Goal: Task Accomplishment & Management: Complete application form

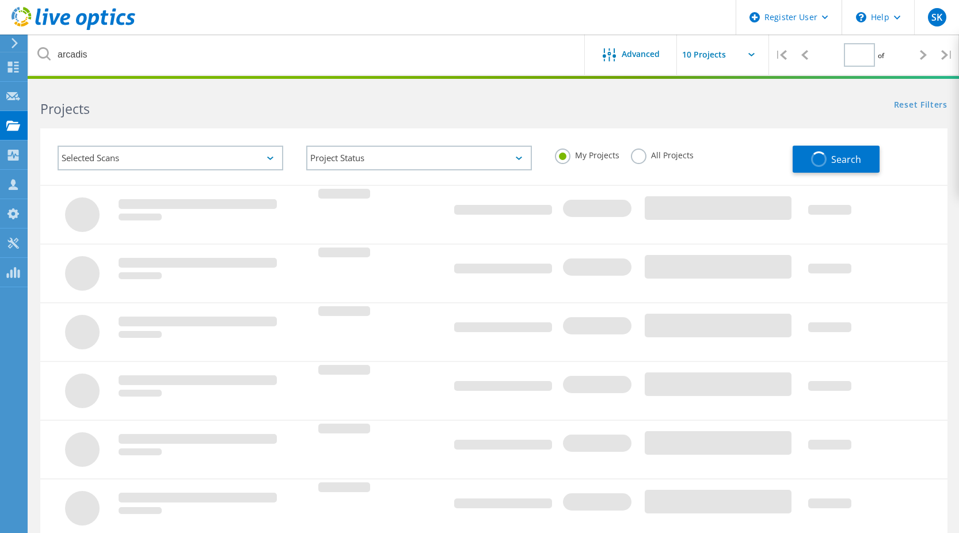
type input "1"
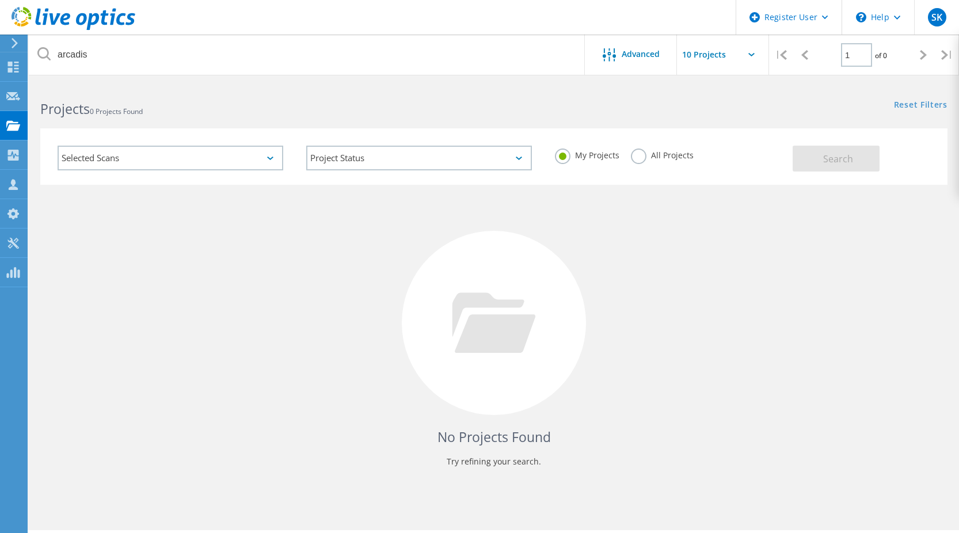
click at [637, 159] on label "All Projects" at bounding box center [662, 154] width 63 height 11
click at [0, 0] on input "All Projects" at bounding box center [0, 0] width 0 height 0
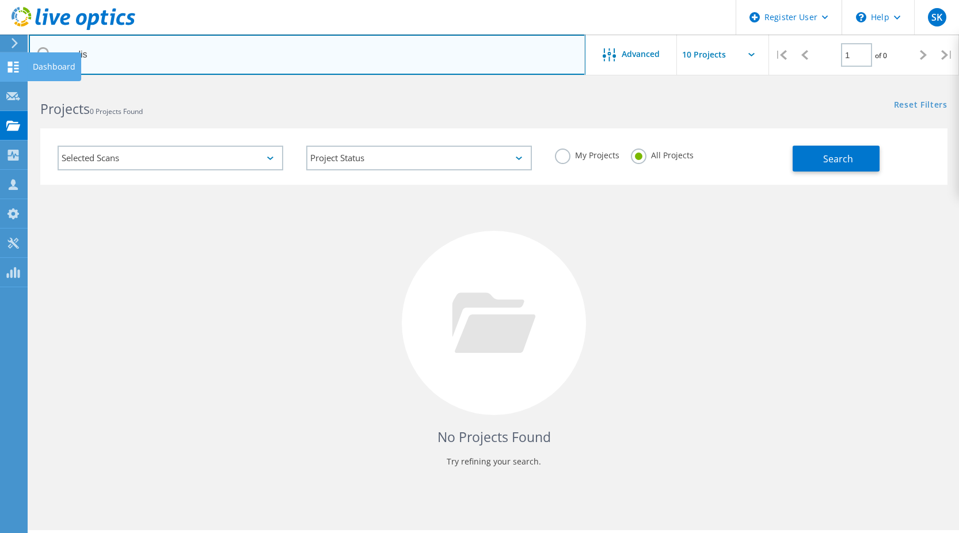
drag, startPoint x: 165, startPoint y: 60, endPoint x: 16, endPoint y: 53, distance: 149.8
click at [0, 51] on html "Register User \n Help Explore Helpful Articles Contact Support SK Dell User Stu…" at bounding box center [479, 282] width 959 height 565
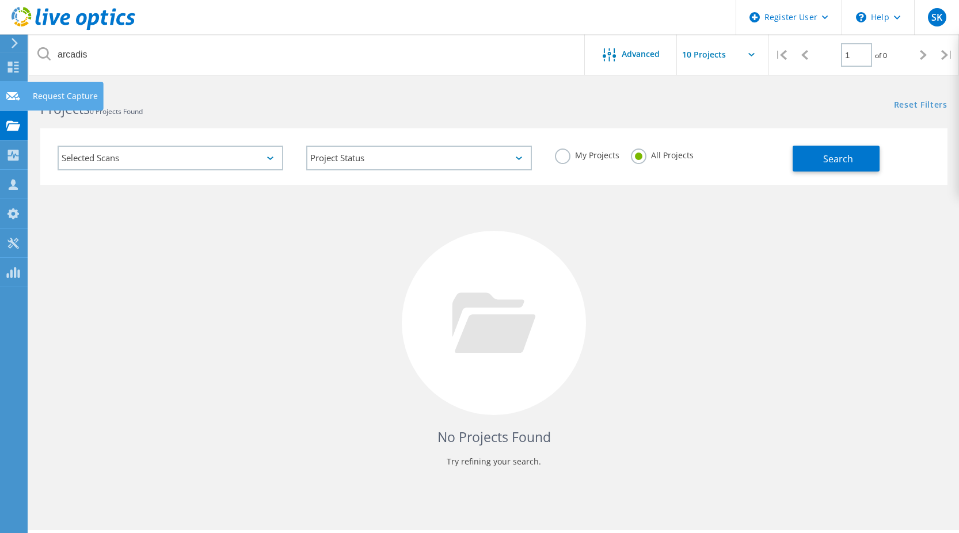
click at [18, 98] on use at bounding box center [13, 96] width 14 height 9
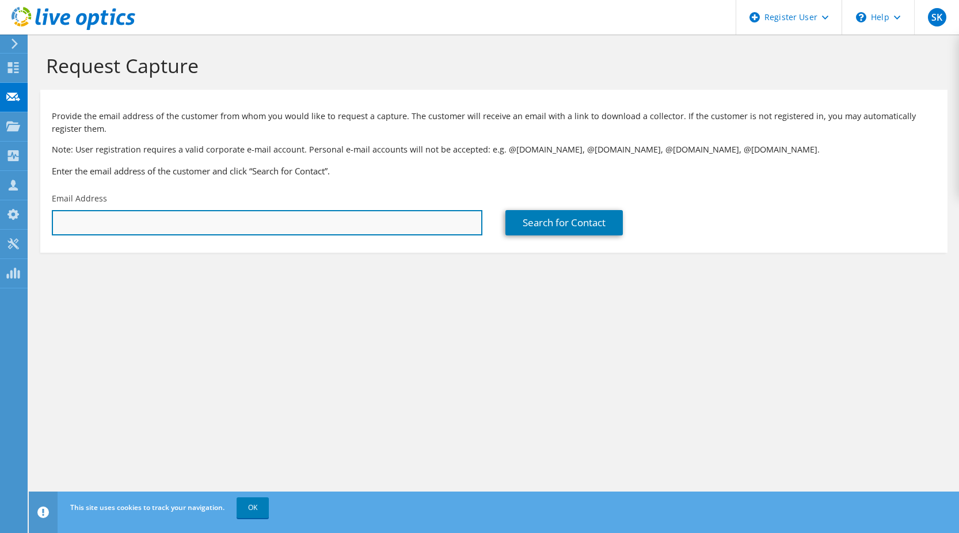
click at [104, 223] on input "text" at bounding box center [267, 222] width 431 height 25
paste input "[PERSON_NAME][EMAIL_ADDRESS][PERSON_NAME][DOMAIN_NAME]"
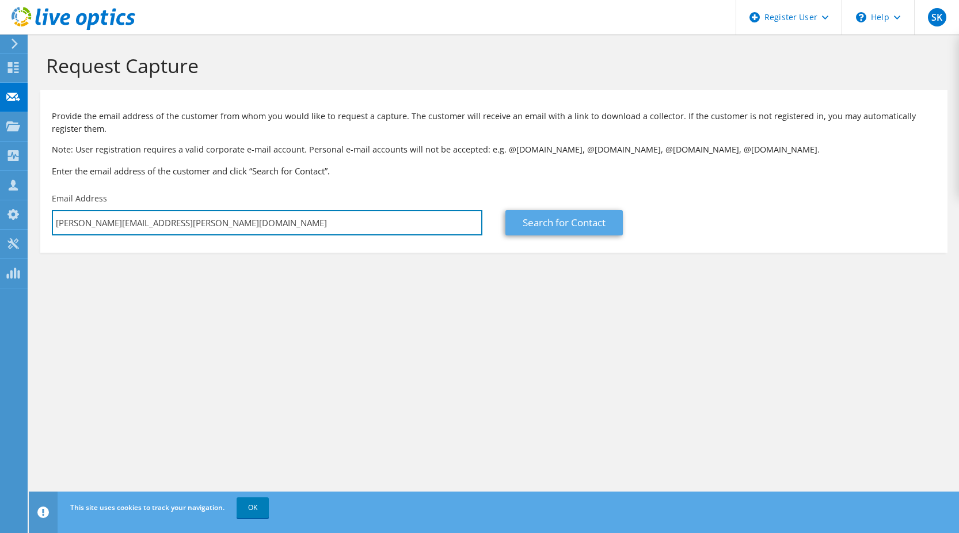
type input "[PERSON_NAME][EMAIL_ADDRESS][PERSON_NAME][DOMAIN_NAME]"
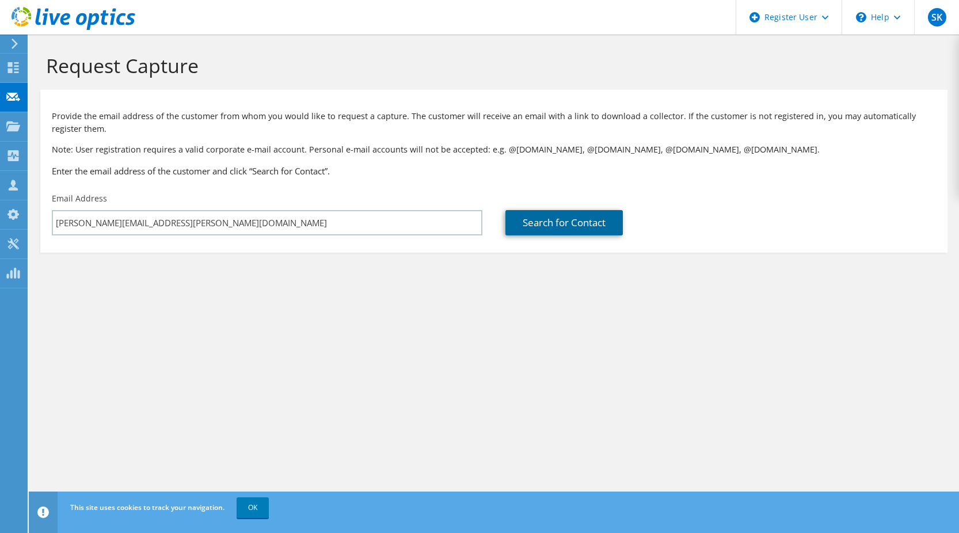
click at [583, 225] on link "Search for Contact" at bounding box center [563, 222] width 117 height 25
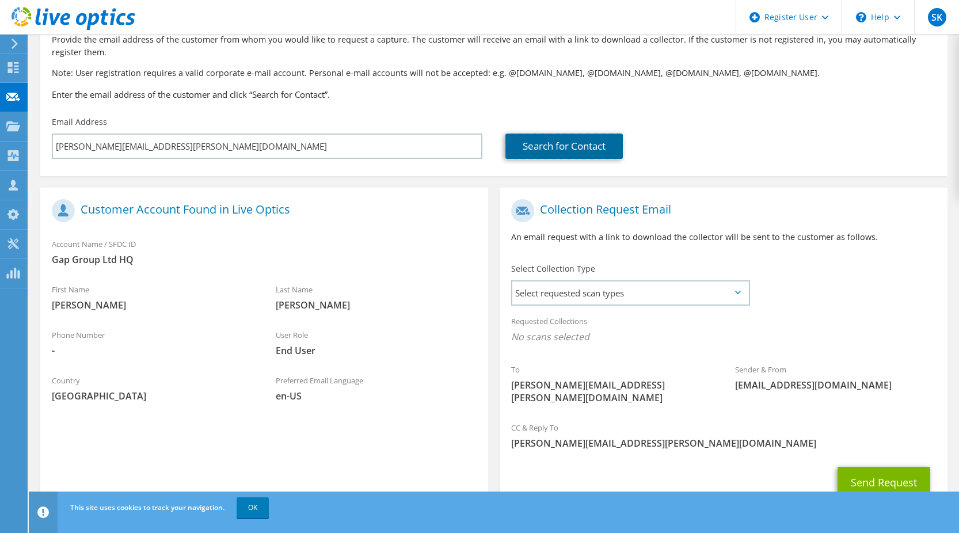
scroll to position [109, 0]
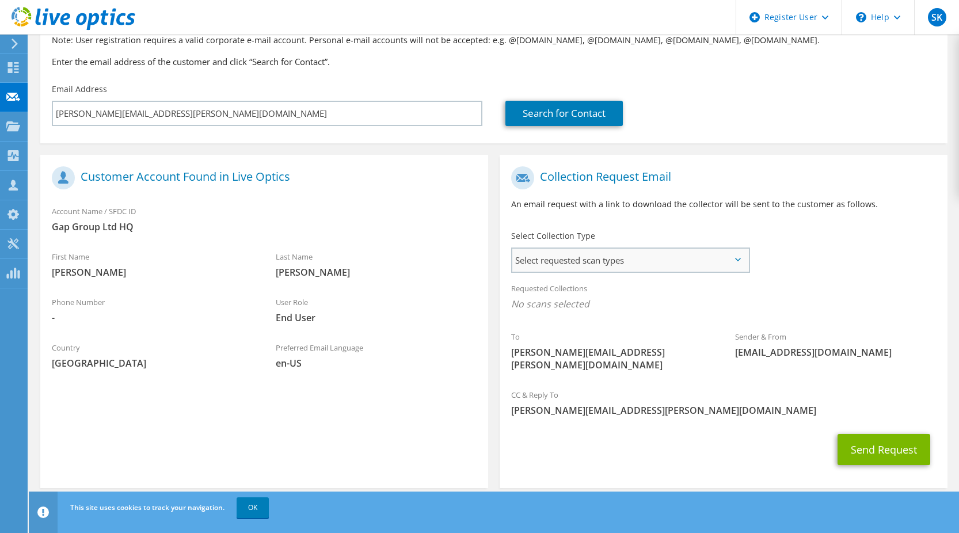
click at [685, 264] on span "Select requested scan types" at bounding box center [630, 260] width 236 height 23
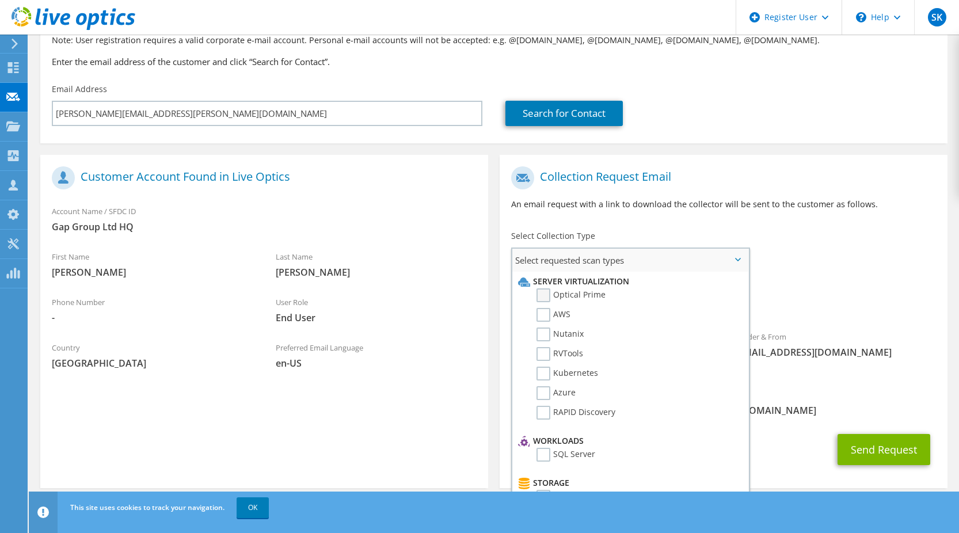
click at [580, 297] on label "Optical Prime" at bounding box center [571, 295] width 69 height 14
click at [0, 0] on input "Optical Prime" at bounding box center [0, 0] width 0 height 0
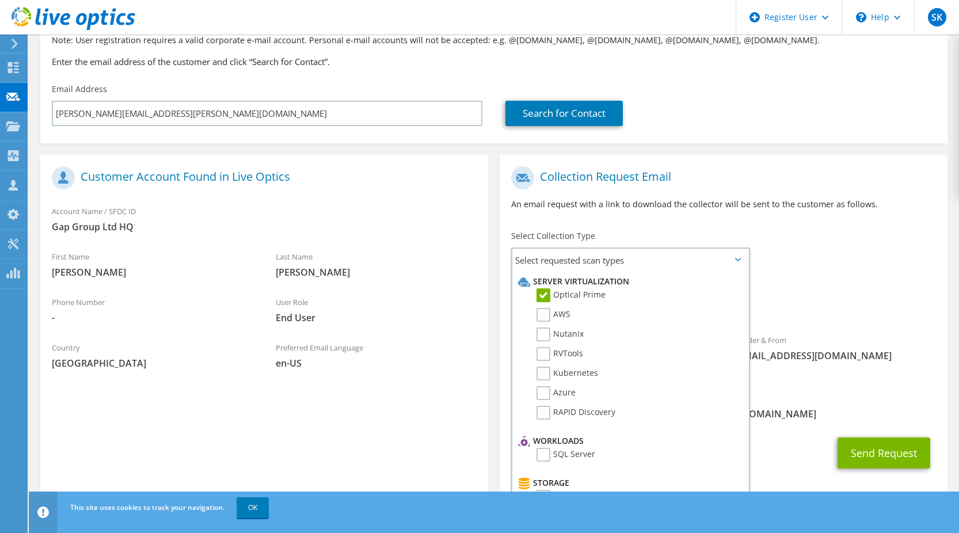
click at [828, 296] on div "Requested Collections No scans selected Optical Prime" at bounding box center [724, 299] width 448 height 46
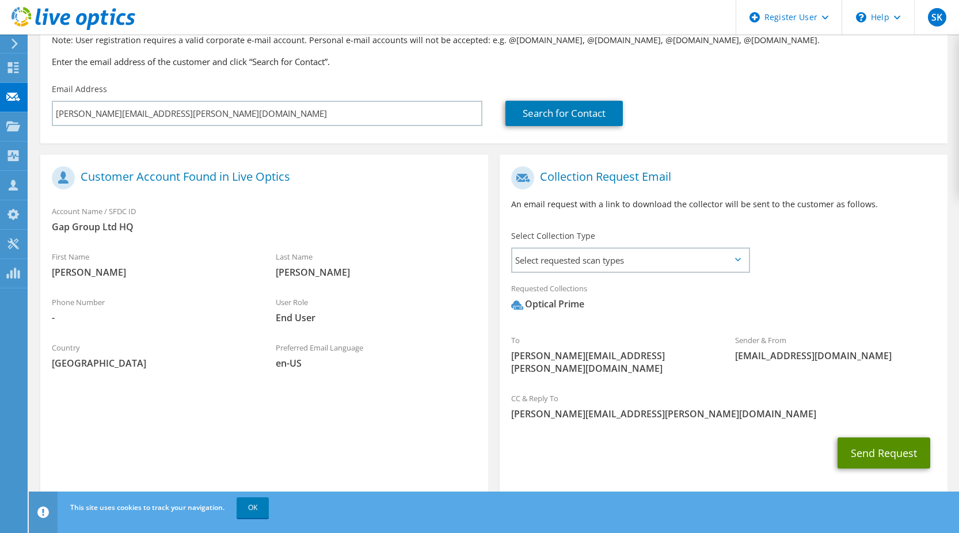
click at [891, 443] on button "Send Request" at bounding box center [884, 453] width 93 height 31
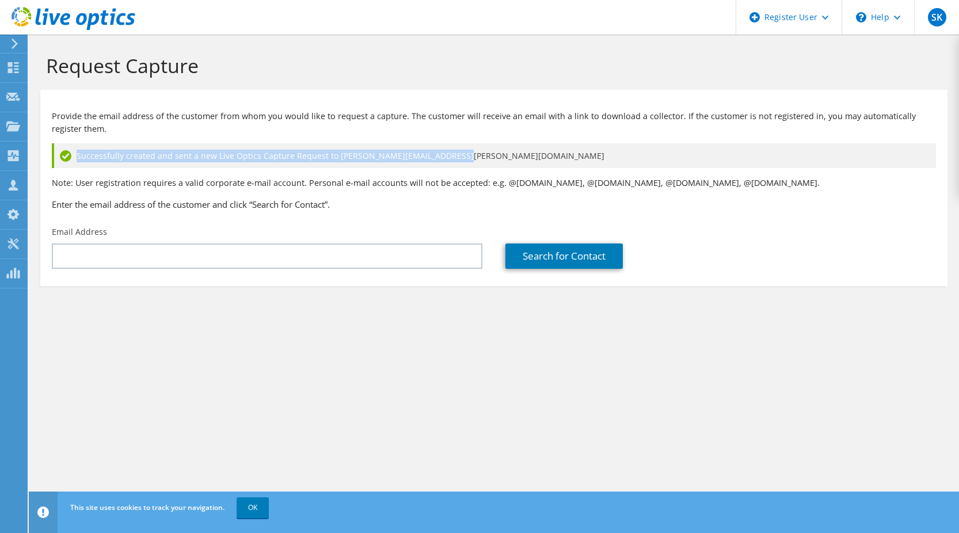
drag, startPoint x: 77, startPoint y: 156, endPoint x: 470, endPoint y: 164, distance: 392.7
click at [470, 164] on div "Successfully created and sent a new Live Optics Capture Request to stephen.reid…" at bounding box center [494, 155] width 884 height 25
